Goal: Task Accomplishment & Management: Use online tool/utility

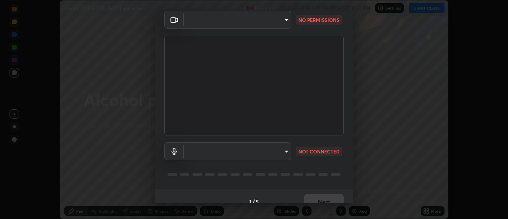
scroll to position [42, 0]
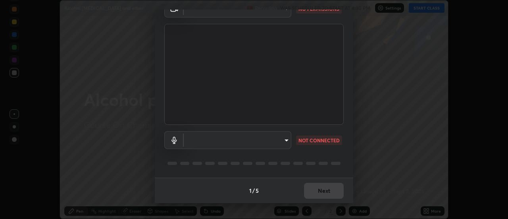
click at [252, 139] on body "Erase all Alcohol phenol and ether Recording WAS SCHEDULED TO START AT 4:30 PM …" at bounding box center [254, 109] width 508 height 219
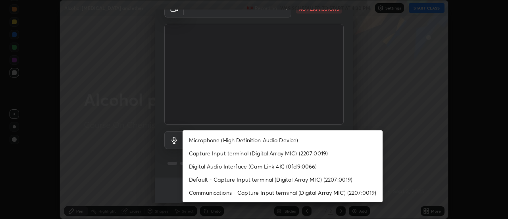
click at [252, 140] on li "Microphone (High Definition Audio Device)" at bounding box center [283, 139] width 200 height 13
type input "3968cbf0831de33ca05a2dbfb391e39a96b7770bc5db59909559faac72cc432a"
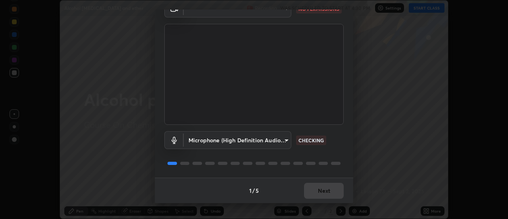
scroll to position [0, 0]
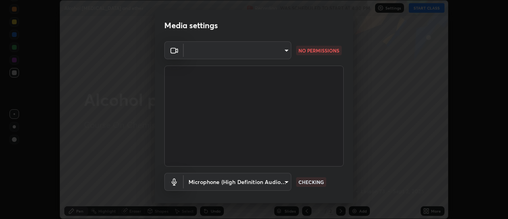
click at [192, 26] on h2 "Media settings" at bounding box center [191, 25] width 54 height 10
click at [192, 27] on h2 "Media settings" at bounding box center [191, 25] width 54 height 10
click at [173, 52] on rect at bounding box center [173, 50] width 5 height 5
click at [174, 54] on icon at bounding box center [174, 51] width 10 height 10
click at [175, 52] on icon at bounding box center [174, 51] width 10 height 10
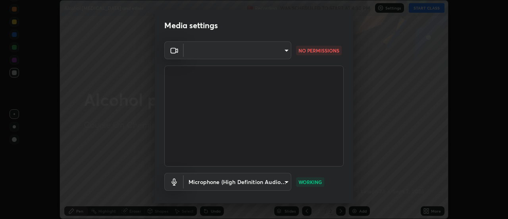
click at [175, 53] on icon at bounding box center [174, 51] width 10 height 10
click at [176, 52] on icon at bounding box center [174, 51] width 10 height 10
click at [177, 54] on icon at bounding box center [174, 51] width 10 height 10
click at [177, 52] on icon at bounding box center [174, 51] width 10 height 10
click at [178, 52] on div at bounding box center [173, 50] width 19 height 18
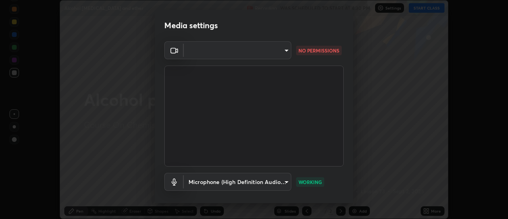
click at [197, 27] on h2 "Media settings" at bounding box center [191, 25] width 54 height 10
click at [196, 30] on h2 "Media settings" at bounding box center [191, 25] width 54 height 10
click at [198, 29] on h2 "Media settings" at bounding box center [191, 25] width 54 height 10
click at [203, 29] on h2 "Media settings" at bounding box center [191, 25] width 54 height 10
click at [196, 28] on h2 "Media settings" at bounding box center [191, 25] width 54 height 10
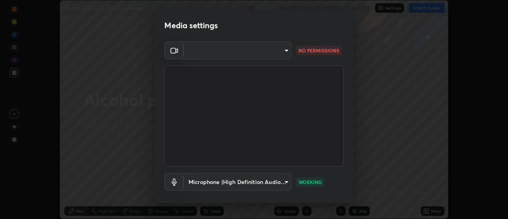
click at [173, 50] on icon at bounding box center [174, 51] width 10 height 10
click at [198, 50] on body "Erase all Alcohol phenol and ether Recording WAS SCHEDULED TO START AT 4:30 PM …" at bounding box center [254, 109] width 508 height 219
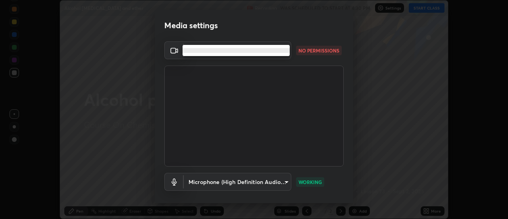
click at [202, 52] on li at bounding box center [236, 50] width 107 height 5
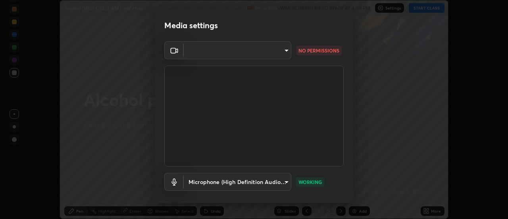
click at [207, 51] on li at bounding box center [223, 50] width 81 height 3
click at [218, 52] on body "Erase all Alcohol phenol and ether Recording WAS SCHEDULED TO START AT 4:30 PM …" at bounding box center [254, 109] width 508 height 219
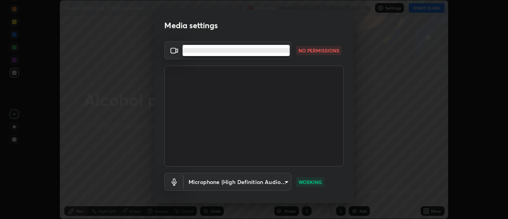
click at [262, 55] on ul at bounding box center [236, 50] width 107 height 11
click at [284, 51] on li at bounding box center [236, 50] width 107 height 5
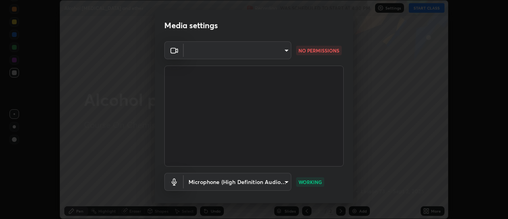
click at [282, 52] on body "Erase all Alcohol phenol and ether Recording WAS SCHEDULED TO START AT 4:30 PM …" at bounding box center [254, 109] width 508 height 219
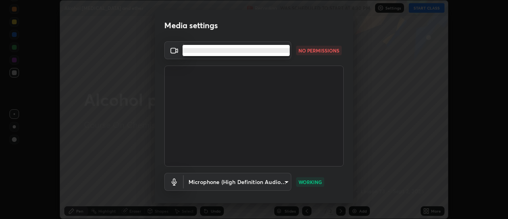
click at [281, 52] on li at bounding box center [236, 50] width 107 height 5
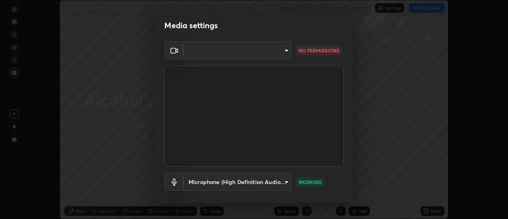
click at [283, 51] on body "Erase all Alcohol phenol and ether Recording WAS SCHEDULED TO START AT 4:30 PM …" at bounding box center [254, 109] width 508 height 219
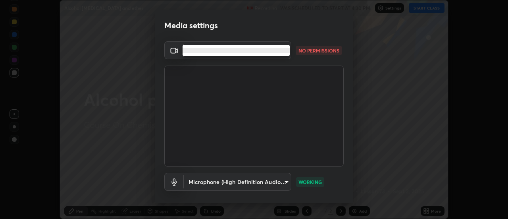
click at [269, 49] on li at bounding box center [236, 50] width 107 height 5
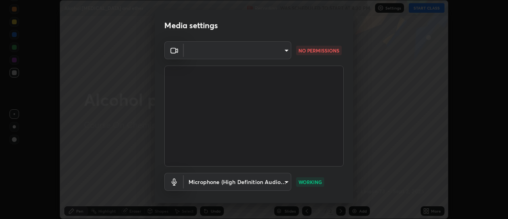
click at [258, 90] on video at bounding box center [253, 115] width 179 height 101
click at [196, 26] on h2 "Media settings" at bounding box center [191, 25] width 54 height 10
click at [204, 26] on h2 "Media settings" at bounding box center [191, 25] width 54 height 10
click at [208, 28] on h2 "Media settings" at bounding box center [191, 25] width 54 height 10
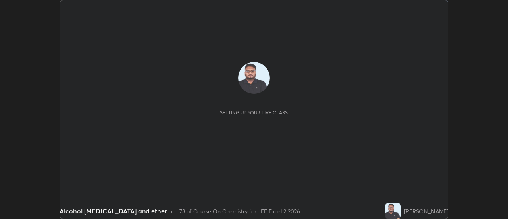
scroll to position [219, 508]
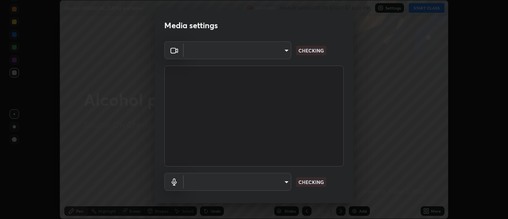
type input "3968cbf0831de33ca05a2dbfb391e39a96b7770bc5db59909559faac72cc432a"
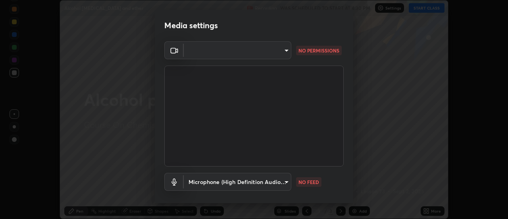
click at [284, 54] on body "Erase all Alcohol phenol and ether Recording WAS SCHEDULED TO START AT 4:30 PM …" at bounding box center [254, 109] width 508 height 219
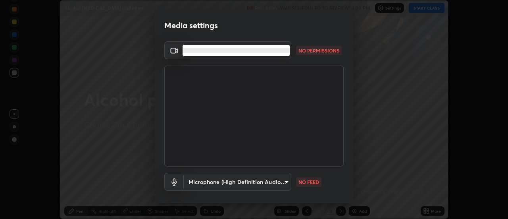
click at [262, 51] on li at bounding box center [236, 50] width 107 height 5
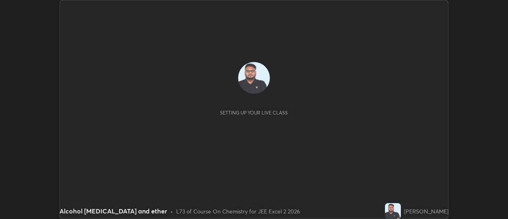
scroll to position [219, 507]
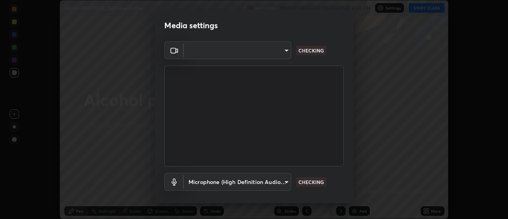
type input "3968cbf0831de33ca05a2dbfb391e39a96b7770bc5db59909559faac72cc432a"
click at [284, 48] on body "Erase all Alcohol [MEDICAL_DATA] and ether Recording WAS SCHEDULED TO START AT …" at bounding box center [254, 109] width 508 height 219
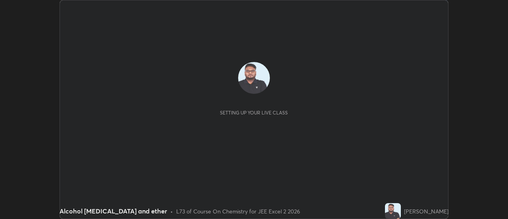
scroll to position [219, 507]
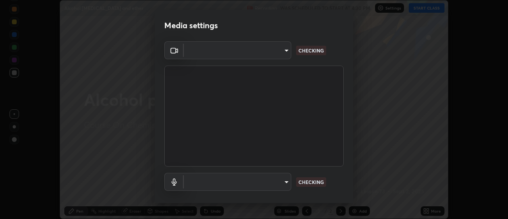
click at [283, 49] on body "Erase all Alcohol phenol and ether Recording WAS SCHEDULED TO START AT 4:30 PM …" at bounding box center [254, 109] width 508 height 219
type input "3968cbf0831de33ca05a2dbfb391e39a96b7770bc5db59909559faac72cc432a"
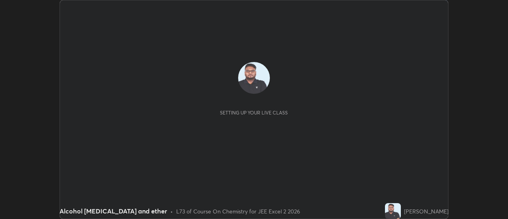
scroll to position [219, 508]
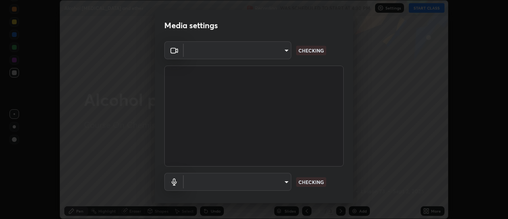
type input "3968cbf0831de33ca05a2dbfb391e39a96b7770bc5db59909559faac72cc432a"
click at [285, 50] on body "Erase all Alcohol [MEDICAL_DATA] and ether Recording WAS SCHEDULED TO START AT …" at bounding box center [254, 109] width 508 height 219
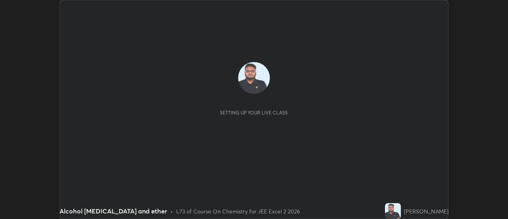
scroll to position [219, 507]
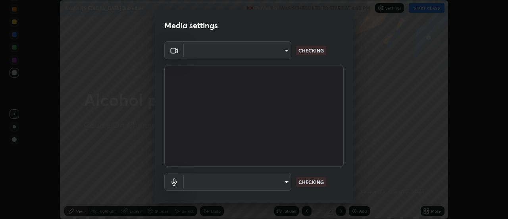
type input "3968cbf0831de33ca05a2dbfb391e39a96b7770bc5db59909559faac72cc432a"
click at [283, 50] on body "Erase all Alcohol phenol and ether Recording WAS SCHEDULED TO START AT 4:30 PM …" at bounding box center [254, 109] width 508 height 219
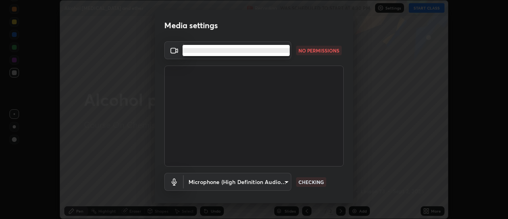
click at [306, 50] on div at bounding box center [254, 109] width 508 height 219
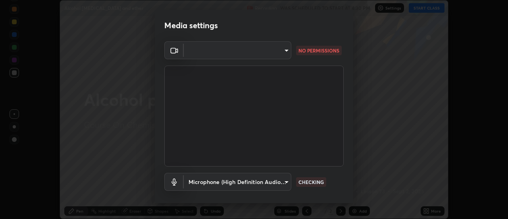
click at [308, 51] on p "NO PERMISSIONS" at bounding box center [318, 50] width 41 height 7
click at [307, 52] on p "NO PERMISSIONS" at bounding box center [318, 50] width 41 height 7
click at [282, 50] on body "Erase all Alcohol phenol and ether Recording WAS SCHEDULED TO START AT 4:30 PM …" at bounding box center [254, 109] width 508 height 219
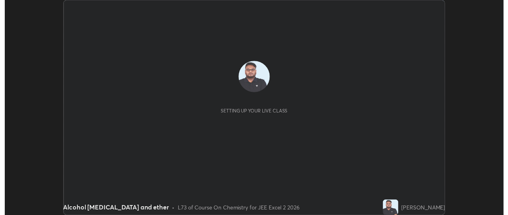
scroll to position [219, 507]
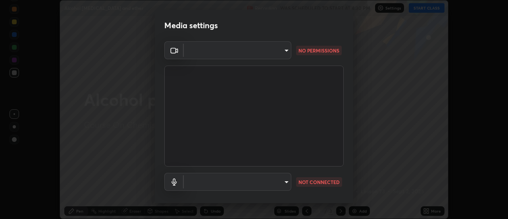
click at [284, 51] on body "Erase all Alcohol phenol and ether Recording WAS SCHEDULED TO START AT 4:30 PM …" at bounding box center [254, 109] width 508 height 219
type input "3968cbf0831de33ca05a2dbfb391e39a96b7770bc5db59909559faac72cc432a"
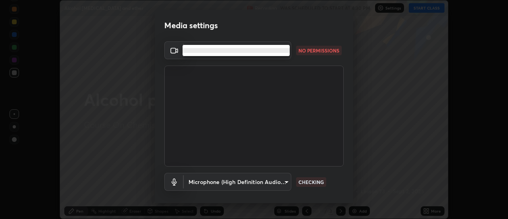
click at [284, 50] on li at bounding box center [236, 50] width 107 height 5
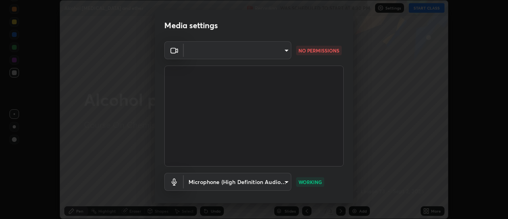
click at [284, 52] on body "Erase all Alcohol phenol and ether Recording WAS SCHEDULED TO START AT 4:30 PM …" at bounding box center [254, 109] width 508 height 219
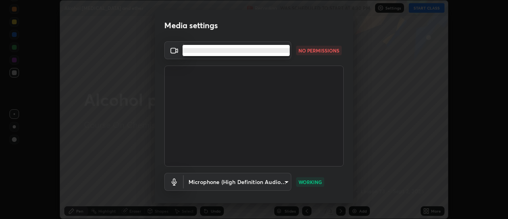
click at [248, 48] on ul at bounding box center [236, 50] width 107 height 11
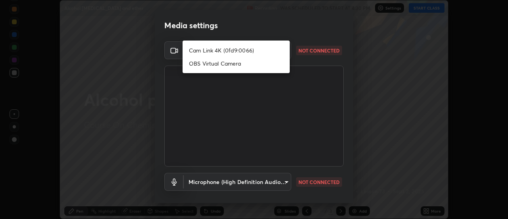
click at [216, 65] on li "OBS Virtual Camera" at bounding box center [236, 63] width 107 height 13
type input "63907515147deb1c0c373088fb7c24696487b6d28469cbf328a988d3c8d528b5"
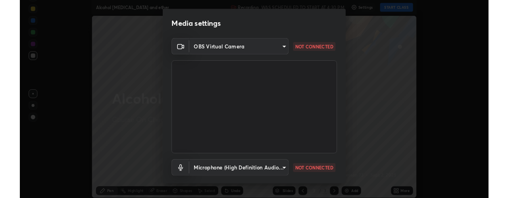
scroll to position [39479, 39169]
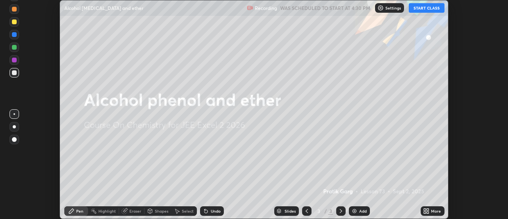
scroll to position [219, 508]
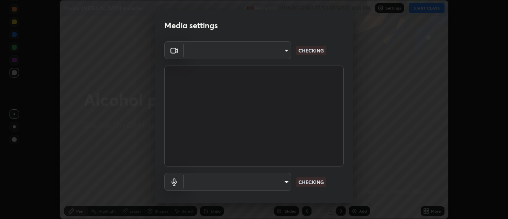
type input "d4c386192067728eaa2d162e2191de247904a2d4c6766250c99cabad5d990bda"
type input "3968cbf0831de33ca05a2dbfb391e39a96b7770bc5db59909559faac72cc432a"
click at [286, 50] on body "Erase all Alcohol [MEDICAL_DATA] and ether Recording WAS SCHEDULED TO START AT …" at bounding box center [254, 109] width 508 height 219
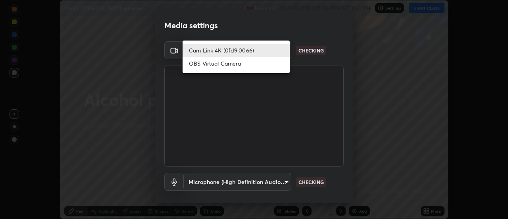
click at [246, 64] on li "OBS Virtual Camera" at bounding box center [236, 63] width 107 height 13
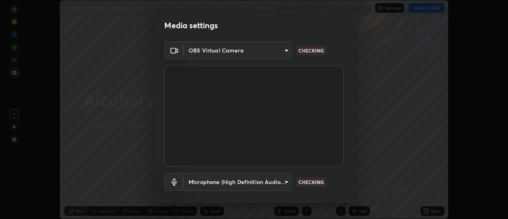
type input "63907515147deb1c0c373088fb7c24696487b6d28469cbf328a988d3c8d528b5"
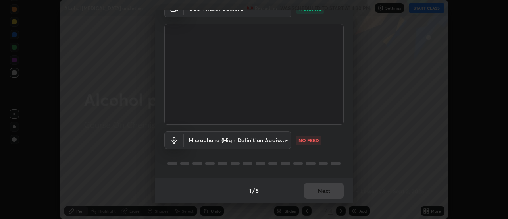
click at [284, 136] on body "Erase all Alcohol [MEDICAL_DATA] and ether Recording WAS SCHEDULED TO START AT …" at bounding box center [254, 109] width 508 height 219
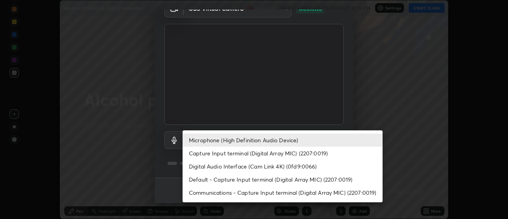
click at [283, 151] on li "Capture Input terminal (Digital Array MIC) (2207:0019)" at bounding box center [283, 152] width 200 height 13
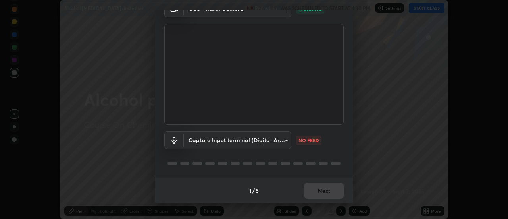
type input "7705e2a5d3a950edede3df69055b9aac26ae007189009a133d274d5923f4b0aa"
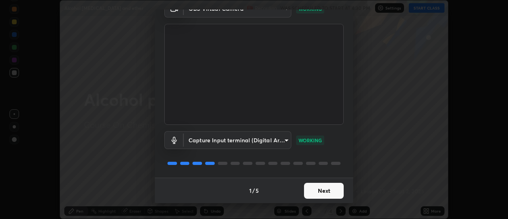
click at [325, 190] on button "Next" at bounding box center [324, 191] width 40 height 16
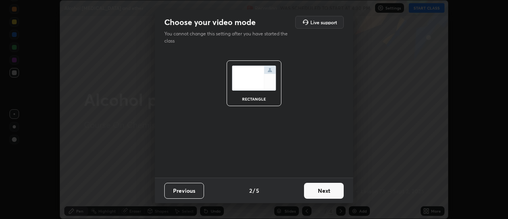
click at [326, 190] on button "Next" at bounding box center [324, 191] width 40 height 16
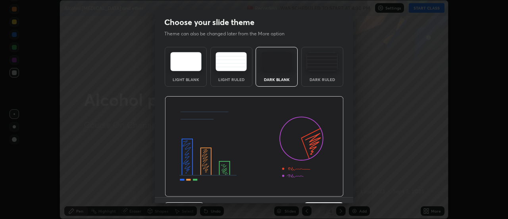
scroll to position [19, 0]
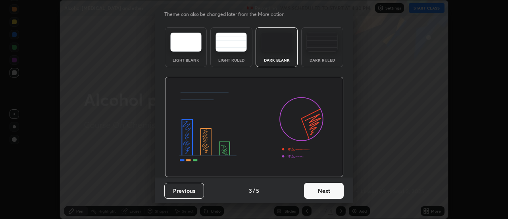
click at [321, 187] on button "Next" at bounding box center [324, 191] width 40 height 16
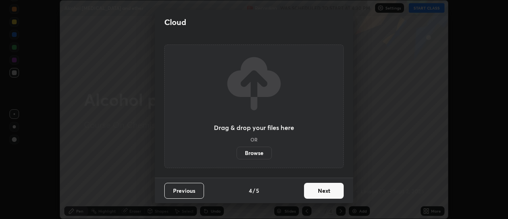
click at [328, 194] on button "Next" at bounding box center [324, 191] width 40 height 16
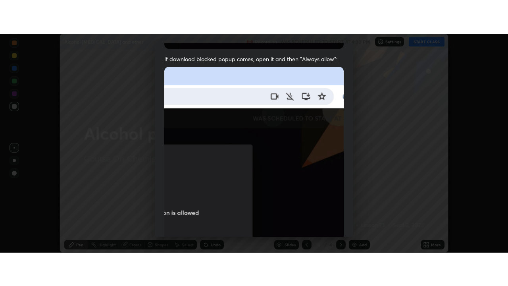
scroll to position [204, 0]
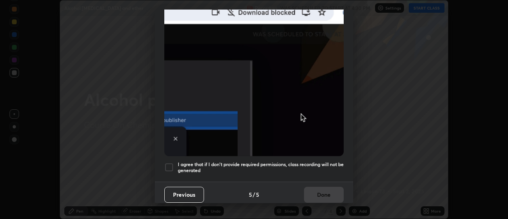
click at [170, 164] on div at bounding box center [169, 167] width 10 height 10
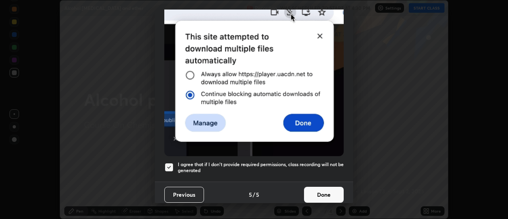
click at [317, 190] on button "Done" at bounding box center [324, 194] width 40 height 16
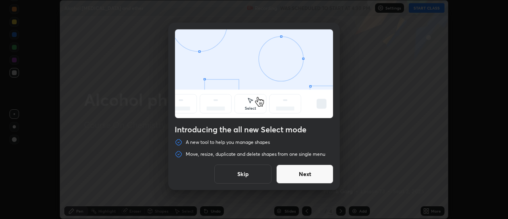
click at [298, 175] on button "Next" at bounding box center [304, 173] width 57 height 19
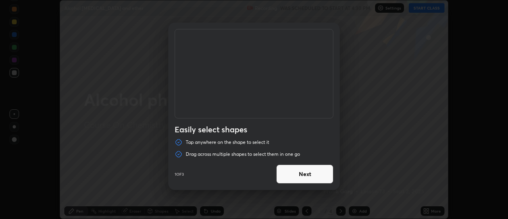
click at [299, 174] on button "Next" at bounding box center [304, 173] width 57 height 19
click at [300, 174] on button "Next" at bounding box center [304, 173] width 57 height 19
click at [300, 175] on button "Done" at bounding box center [304, 173] width 57 height 19
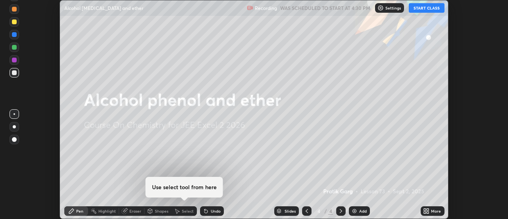
click at [422, 7] on button "START CLASS" at bounding box center [427, 8] width 36 height 10
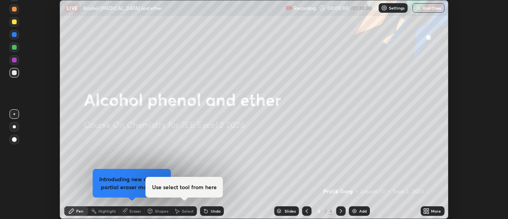
click at [427, 212] on icon at bounding box center [428, 212] width 2 height 2
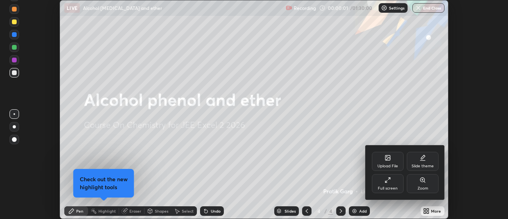
click at [391, 181] on div "Full screen" at bounding box center [388, 183] width 32 height 19
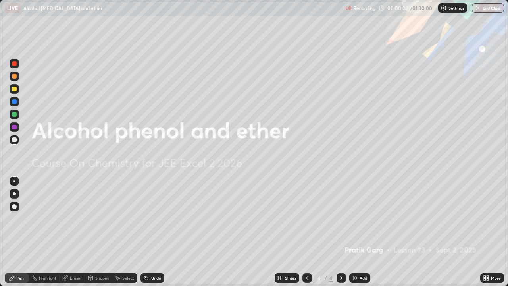
scroll to position [286, 508]
click at [369, 218] on div "Add" at bounding box center [359, 278] width 21 height 10
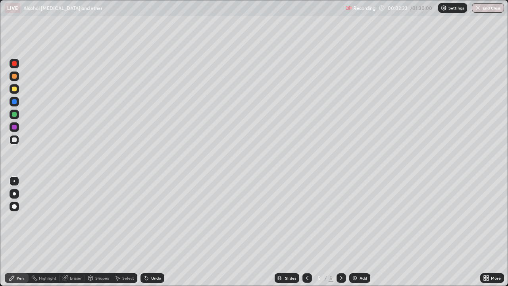
click at [15, 89] on div at bounding box center [14, 88] width 5 height 5
click at [99, 218] on div "Shapes" at bounding box center [101, 278] width 13 height 4
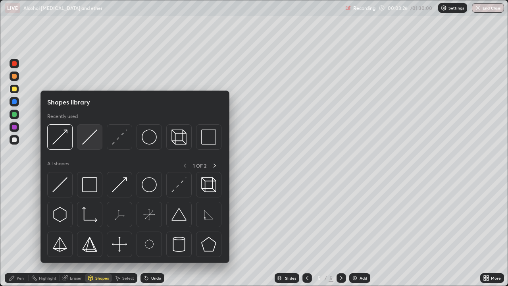
click at [90, 139] on img at bounding box center [89, 136] width 15 height 15
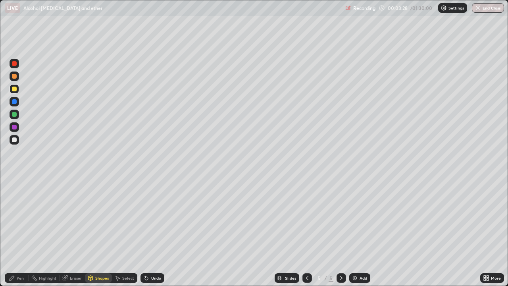
click at [21, 218] on div "Pen" at bounding box center [20, 278] width 7 height 4
click at [96, 218] on div "Shapes" at bounding box center [98, 278] width 27 height 10
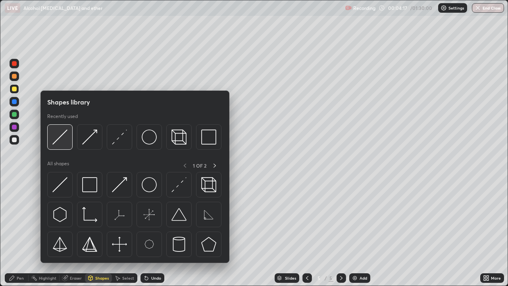
click at [54, 136] on img at bounding box center [59, 136] width 15 height 15
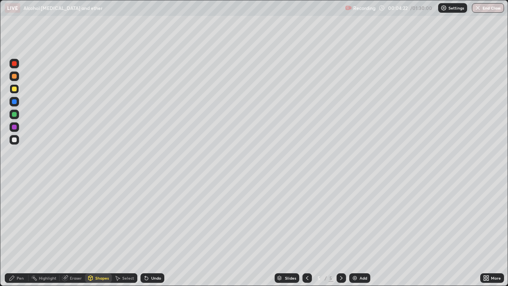
click at [14, 218] on icon at bounding box center [12, 278] width 6 height 6
click at [73, 218] on div "Eraser" at bounding box center [72, 278] width 25 height 10
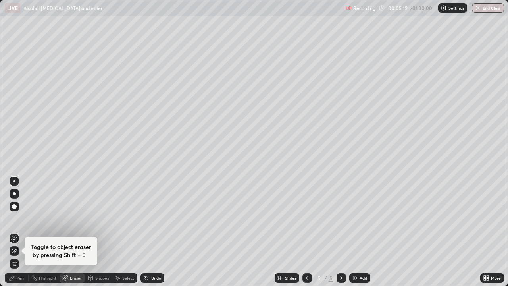
click at [12, 218] on icon at bounding box center [12, 278] width 6 height 6
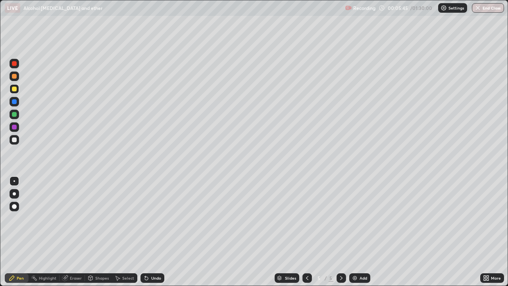
click at [152, 218] on div "Undo" at bounding box center [152, 278] width 24 height 10
click at [365, 218] on div "Add" at bounding box center [359, 278] width 21 height 10
click at [13, 115] on div at bounding box center [14, 114] width 5 height 5
click at [152, 218] on div "Undo" at bounding box center [150, 278] width 27 height 16
click at [107, 218] on div "Shapes" at bounding box center [101, 278] width 13 height 4
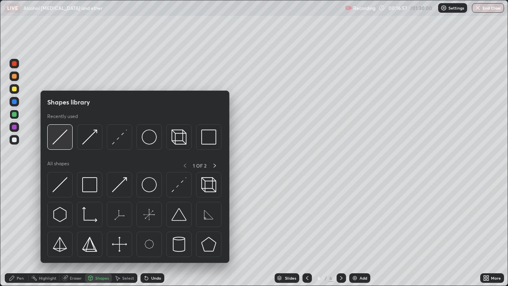
click at [66, 143] on img at bounding box center [59, 136] width 15 height 15
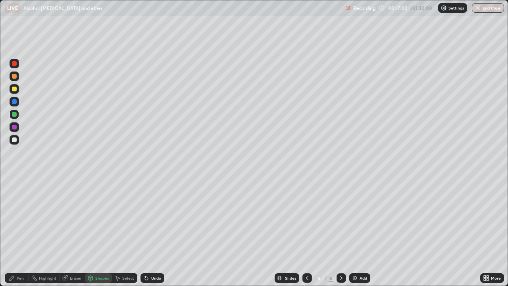
click at [18, 218] on div "Pen" at bounding box center [17, 278] width 24 height 10
click at [153, 218] on div "Undo" at bounding box center [156, 278] width 10 height 4
click at [360, 218] on div "Add" at bounding box center [363, 278] width 8 height 4
click at [17, 77] on div at bounding box center [15, 76] width 10 height 10
click at [10, 140] on div at bounding box center [15, 140] width 10 height 10
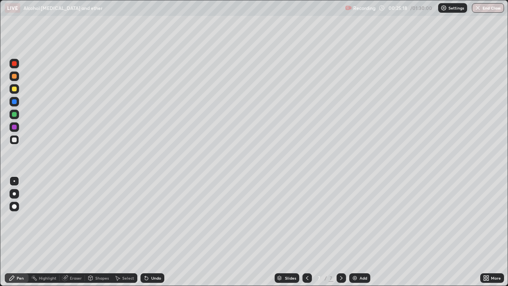
click at [14, 115] on div at bounding box center [14, 114] width 5 height 5
click at [101, 218] on div "Shapes" at bounding box center [98, 278] width 27 height 10
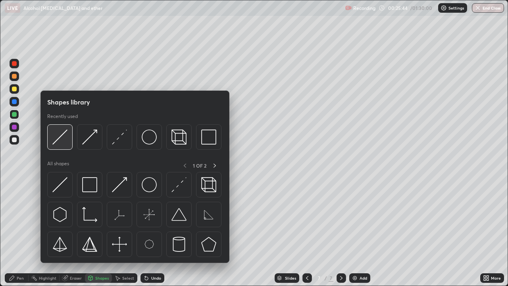
click at [58, 133] on img at bounding box center [59, 136] width 15 height 15
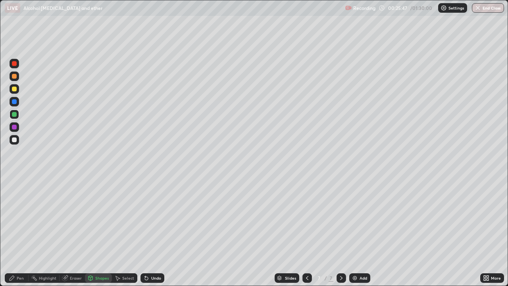
click at [15, 218] on div "Pen" at bounding box center [17, 278] width 24 height 10
click at [153, 218] on div "Undo" at bounding box center [152, 278] width 24 height 10
click at [486, 218] on div "More" at bounding box center [492, 278] width 24 height 10
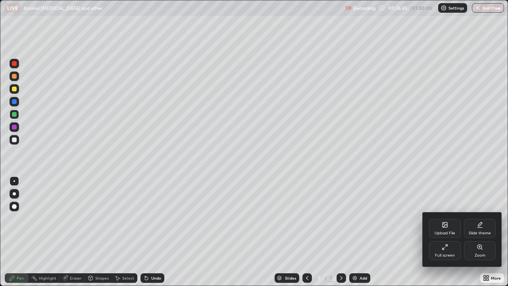
click at [340, 218] on div at bounding box center [254, 143] width 508 height 286
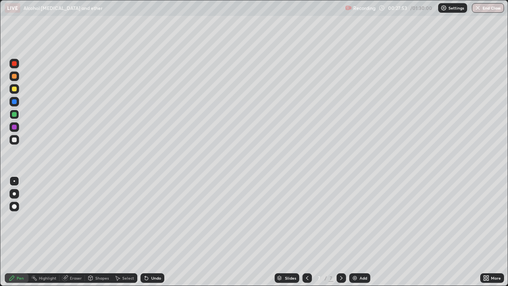
click at [352, 218] on img at bounding box center [355, 278] width 6 height 6
click at [13, 118] on div at bounding box center [15, 115] width 10 height 10
click at [15, 138] on div at bounding box center [14, 139] width 5 height 5
click at [305, 218] on icon at bounding box center [307, 278] width 6 height 6
click at [306, 218] on div at bounding box center [307, 278] width 10 height 16
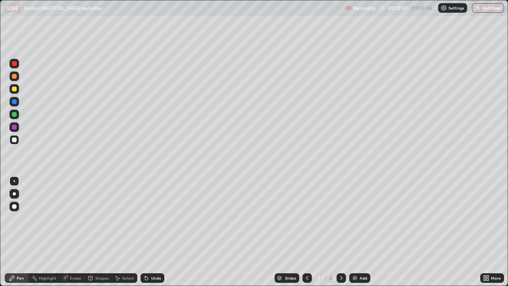
click at [306, 218] on div at bounding box center [307, 278] width 10 height 16
click at [307, 218] on div at bounding box center [307, 278] width 10 height 16
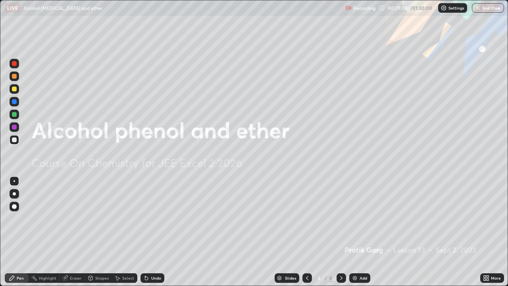
click at [341, 218] on icon at bounding box center [341, 278] width 6 height 6
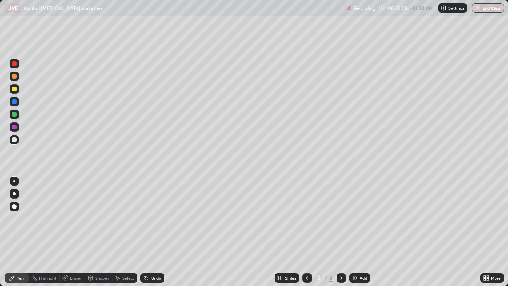
click at [343, 218] on div at bounding box center [341, 278] width 10 height 10
click at [342, 218] on div at bounding box center [341, 278] width 10 height 16
click at [340, 218] on icon at bounding box center [341, 278] width 2 height 4
click at [98, 218] on div "Shapes" at bounding box center [101, 278] width 13 height 4
click at [74, 218] on div "Eraser" at bounding box center [76, 278] width 12 height 4
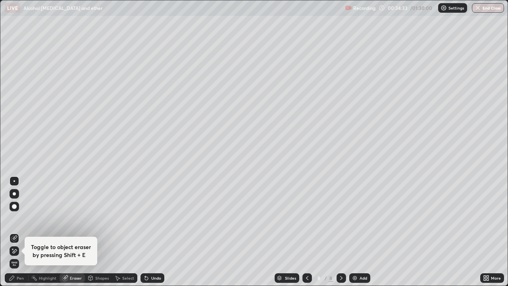
click at [99, 218] on div "Shapes" at bounding box center [98, 278] width 27 height 10
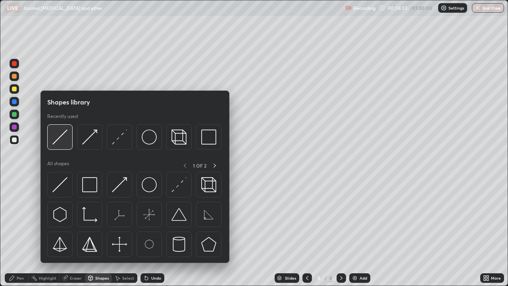
click at [60, 139] on img at bounding box center [59, 136] width 15 height 15
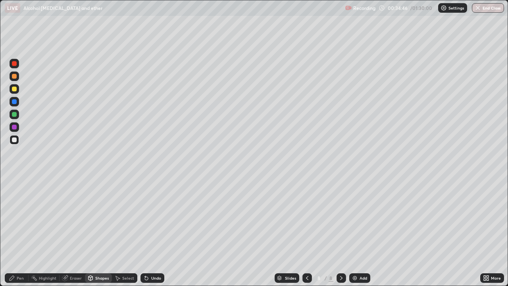
click at [152, 218] on div "Undo" at bounding box center [156, 278] width 10 height 4
click at [153, 218] on div "Undo" at bounding box center [156, 278] width 10 height 4
click at [22, 218] on div "Pen" at bounding box center [17, 278] width 24 height 10
click at [17, 218] on div "Pen" at bounding box center [17, 278] width 24 height 10
click at [75, 218] on div "Eraser" at bounding box center [72, 278] width 25 height 10
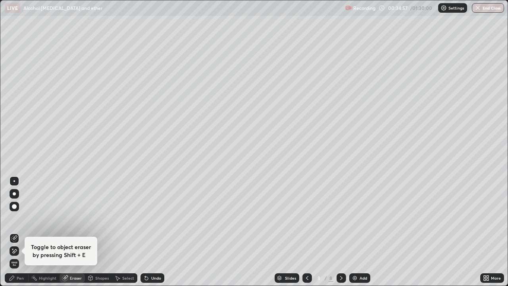
click at [18, 218] on div "Pen" at bounding box center [17, 278] width 24 height 10
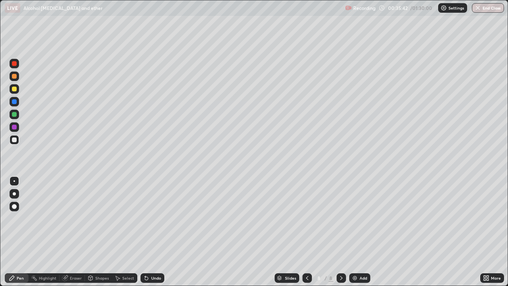
click at [363, 218] on div "Add" at bounding box center [363, 278] width 8 height 4
click at [155, 218] on div "Undo" at bounding box center [156, 278] width 10 height 4
click at [344, 218] on div at bounding box center [341, 278] width 10 height 10
click at [306, 218] on icon at bounding box center [307, 278] width 6 height 6
click at [340, 218] on div at bounding box center [341, 278] width 10 height 16
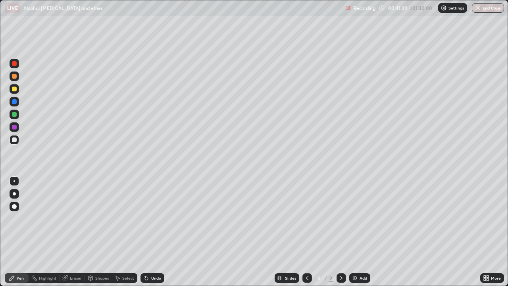
click at [361, 218] on div "Add" at bounding box center [363, 278] width 8 height 4
click at [365, 218] on div "Add" at bounding box center [363, 278] width 8 height 4
click at [127, 218] on div "Select" at bounding box center [128, 278] width 12 height 4
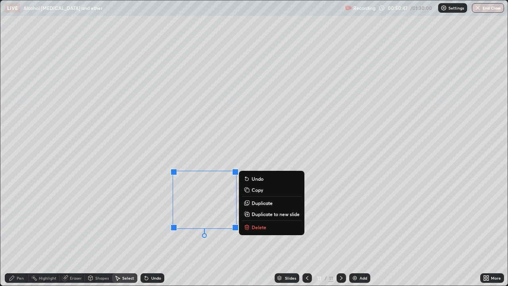
click at [251, 218] on button "Delete" at bounding box center [271, 227] width 59 height 10
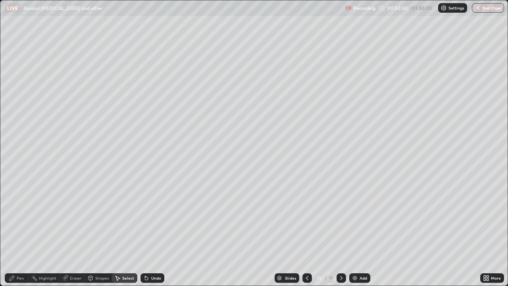
click at [17, 218] on div "Pen" at bounding box center [20, 278] width 7 height 4
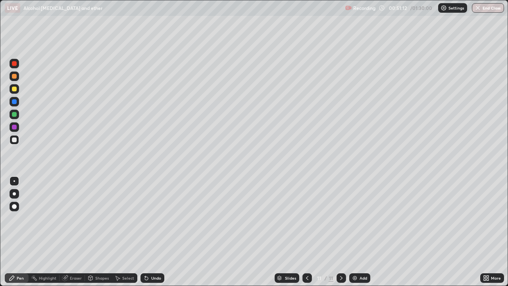
click at [302, 218] on div at bounding box center [307, 278] width 10 height 10
click at [303, 218] on div at bounding box center [307, 278] width 10 height 10
click at [341, 218] on icon at bounding box center [341, 278] width 6 height 6
click at [306, 218] on icon at bounding box center [307, 278] width 6 height 6
click at [307, 218] on icon at bounding box center [307, 278] width 6 height 6
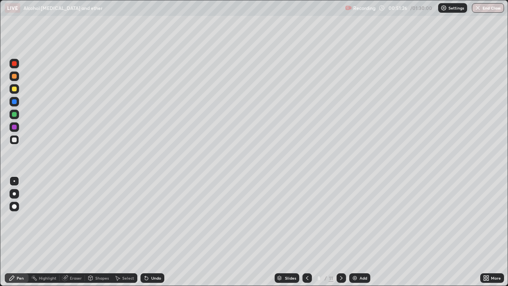
click at [340, 218] on icon at bounding box center [341, 278] width 6 height 6
click at [341, 218] on icon at bounding box center [341, 278] width 6 height 6
click at [340, 218] on icon at bounding box center [341, 278] width 6 height 6
click at [129, 218] on div "Select" at bounding box center [128, 278] width 12 height 4
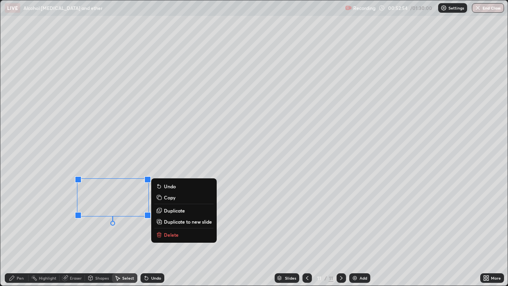
click at [171, 218] on button "Delete" at bounding box center [183, 235] width 59 height 10
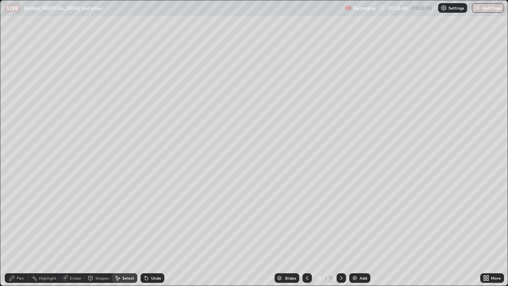
click at [361, 218] on div "Add" at bounding box center [359, 278] width 21 height 10
click at [14, 218] on icon at bounding box center [12, 278] width 6 height 6
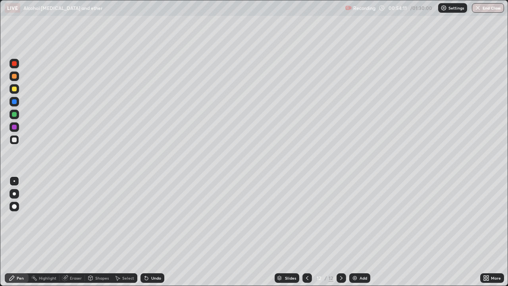
click at [14, 89] on div at bounding box center [14, 88] width 5 height 5
click at [157, 218] on div "Undo" at bounding box center [152, 278] width 24 height 10
click at [153, 218] on div "Undo" at bounding box center [152, 278] width 24 height 10
click at [152, 218] on div "Undo" at bounding box center [152, 278] width 24 height 10
click at [364, 218] on div "Add" at bounding box center [359, 278] width 21 height 10
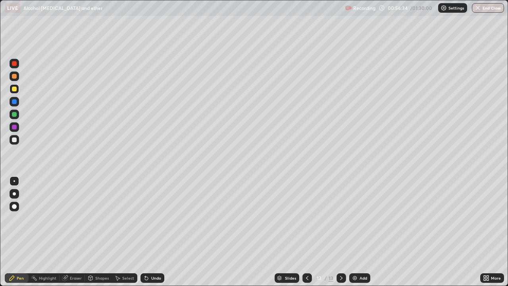
click at [76, 218] on div "Eraser" at bounding box center [76, 278] width 12 height 4
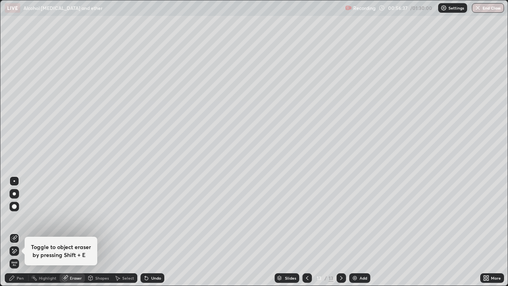
click at [19, 218] on div "Pen" at bounding box center [20, 278] width 7 height 4
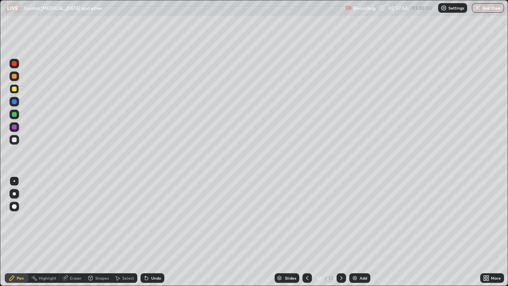
click at [49, 218] on div "Highlight" at bounding box center [44, 278] width 31 height 10
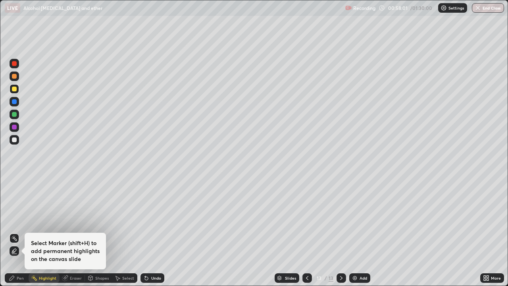
click at [19, 218] on div "Pen" at bounding box center [17, 278] width 24 height 10
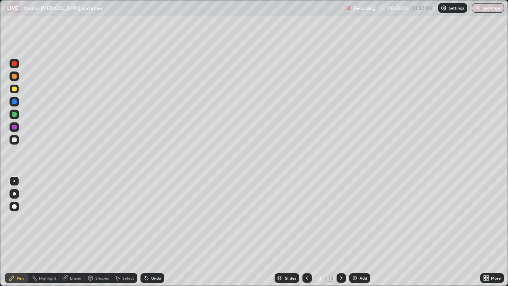
click at [16, 218] on div "Pen" at bounding box center [17, 278] width 24 height 10
click at [75, 218] on div "Eraser" at bounding box center [72, 278] width 25 height 10
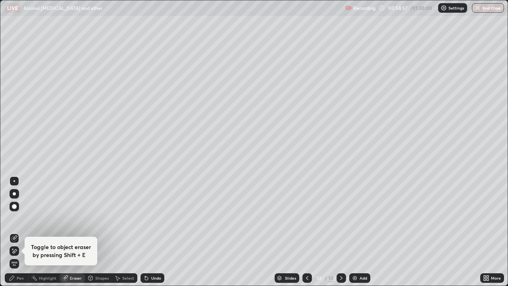
click at [17, 218] on div "Pen" at bounding box center [17, 278] width 24 height 10
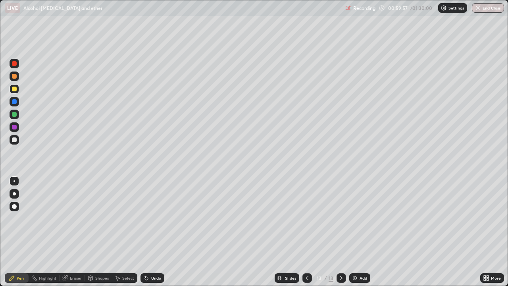
click at [308, 218] on div at bounding box center [307, 278] width 10 height 10
click at [17, 116] on div at bounding box center [15, 115] width 10 height 10
click at [361, 218] on div "Add" at bounding box center [359, 278] width 21 height 10
click at [15, 89] on div at bounding box center [14, 88] width 5 height 5
click at [149, 218] on div "Undo" at bounding box center [152, 278] width 24 height 10
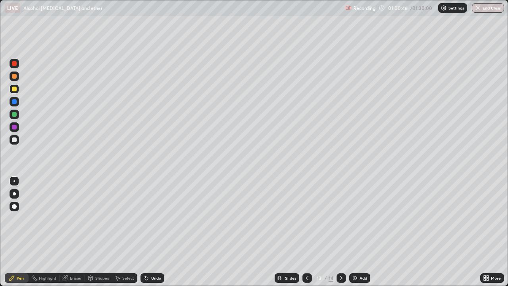
click at [151, 218] on div "Undo" at bounding box center [152, 278] width 24 height 10
click at [154, 218] on div "Undo" at bounding box center [156, 278] width 10 height 4
click at [156, 218] on div "Undo" at bounding box center [156, 278] width 10 height 4
click at [154, 218] on div "Undo" at bounding box center [156, 278] width 10 height 4
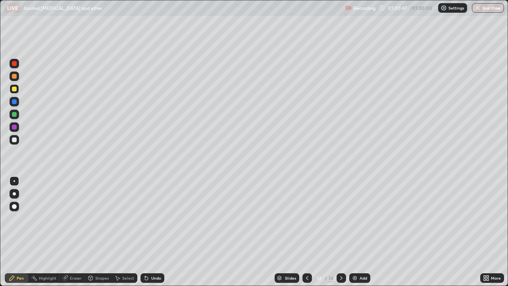
click at [154, 218] on div "Undo" at bounding box center [156, 278] width 10 height 4
click at [155, 218] on div "Undo" at bounding box center [156, 278] width 10 height 4
click at [154, 218] on div "Undo" at bounding box center [156, 278] width 10 height 4
click at [152, 218] on div "Undo" at bounding box center [156, 278] width 10 height 4
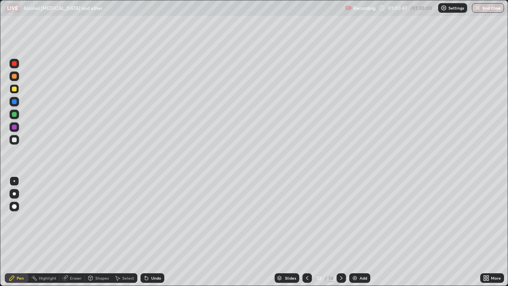
click at [152, 218] on div "Undo" at bounding box center [152, 278] width 24 height 10
click at [153, 218] on div "Undo" at bounding box center [156, 278] width 10 height 4
click at [151, 218] on div "Undo" at bounding box center [152, 278] width 24 height 10
click at [147, 218] on div "Undo" at bounding box center [152, 278] width 24 height 10
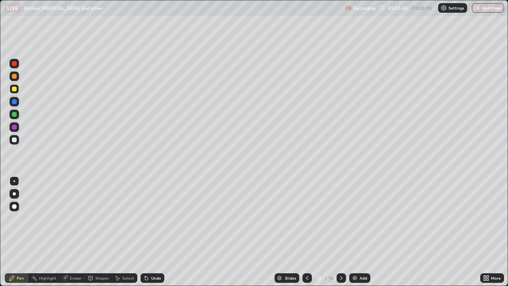
click at [149, 218] on div "Undo" at bounding box center [152, 278] width 24 height 10
click at [150, 218] on div "Undo" at bounding box center [152, 278] width 24 height 10
click at [361, 218] on div "Add" at bounding box center [363, 278] width 8 height 4
click at [15, 75] on div at bounding box center [14, 76] width 5 height 5
click at [154, 218] on div "Undo" at bounding box center [156, 278] width 10 height 4
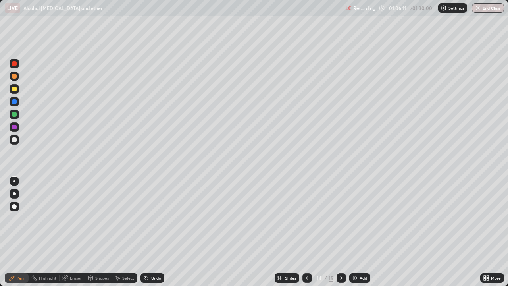
click at [151, 218] on div "Undo" at bounding box center [156, 278] width 10 height 4
click at [152, 218] on div "Undo" at bounding box center [156, 278] width 10 height 4
click at [360, 218] on div "Add" at bounding box center [359, 278] width 21 height 10
click at [14, 92] on div at bounding box center [15, 89] width 10 height 10
click at [137, 218] on div "Undo" at bounding box center [150, 278] width 27 height 16
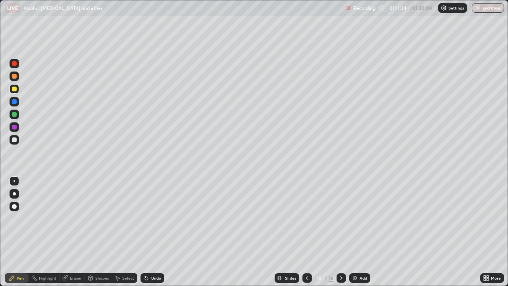
click at [141, 218] on div "Undo" at bounding box center [152, 278] width 24 height 10
click at [152, 218] on div "Undo" at bounding box center [156, 278] width 10 height 4
click at [151, 218] on div "Undo" at bounding box center [152, 278] width 24 height 10
click at [154, 218] on div "Undo" at bounding box center [152, 278] width 24 height 10
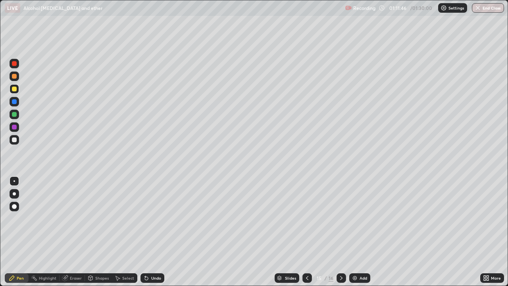
click at [153, 218] on div "Undo" at bounding box center [152, 278] width 24 height 10
click at [152, 218] on div "Undo" at bounding box center [152, 278] width 24 height 10
click at [153, 218] on div "Undo" at bounding box center [152, 278] width 24 height 10
click at [154, 218] on div "Undo" at bounding box center [152, 278] width 24 height 10
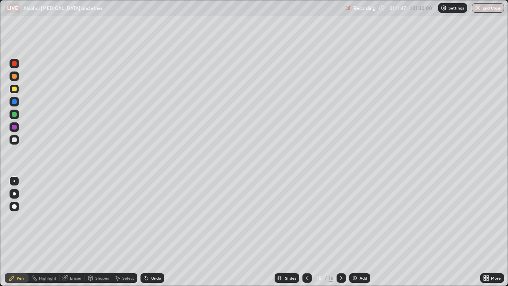
click at [154, 218] on div "Undo" at bounding box center [152, 278] width 24 height 10
click at [155, 218] on div "Undo" at bounding box center [152, 278] width 24 height 10
click at [156, 218] on div "Undo" at bounding box center [152, 278] width 24 height 10
click at [158, 218] on div "Undo" at bounding box center [152, 278] width 24 height 10
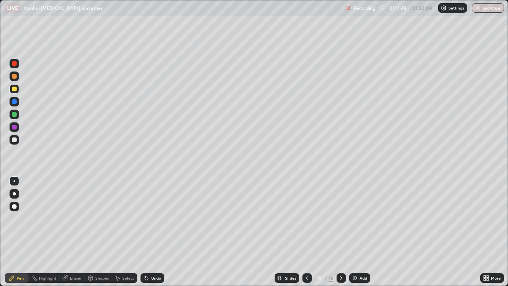
click at [158, 218] on div "Undo" at bounding box center [152, 278] width 24 height 10
click at [160, 218] on div "Undo" at bounding box center [152, 278] width 24 height 10
click at [161, 218] on div "Undo" at bounding box center [152, 278] width 24 height 10
click at [160, 218] on div "Undo" at bounding box center [156, 278] width 10 height 4
click at [100, 218] on div "Shapes" at bounding box center [101, 278] width 13 height 4
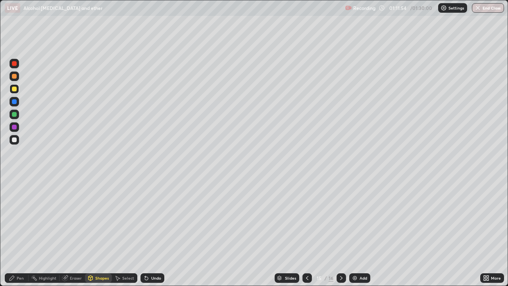
click at [77, 218] on div "Eraser" at bounding box center [76, 278] width 12 height 4
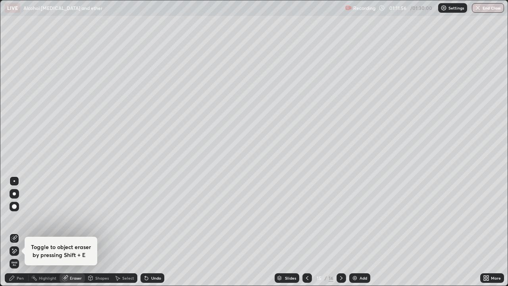
click at [13, 218] on div "Pen" at bounding box center [17, 278] width 24 height 10
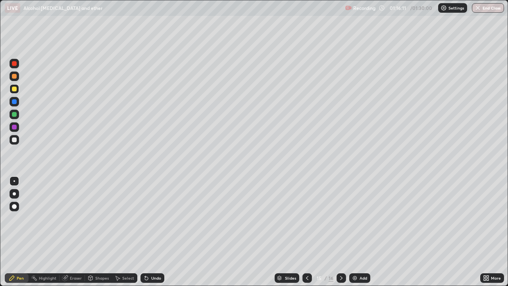
click at [485, 10] on button "End Class" at bounding box center [488, 8] width 32 height 10
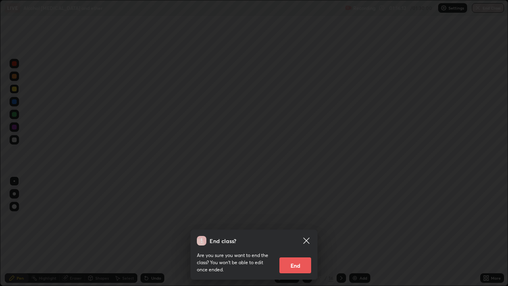
click at [299, 218] on button "End" at bounding box center [295, 265] width 32 height 16
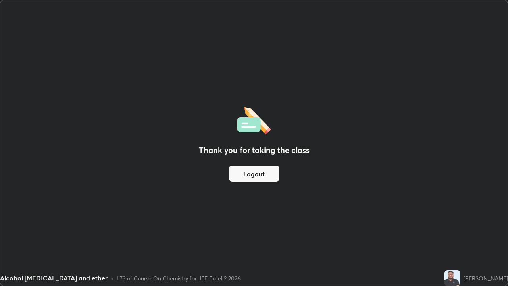
click at [257, 176] on button "Logout" at bounding box center [254, 173] width 50 height 16
